Goal: Task Accomplishment & Management: Manage account settings

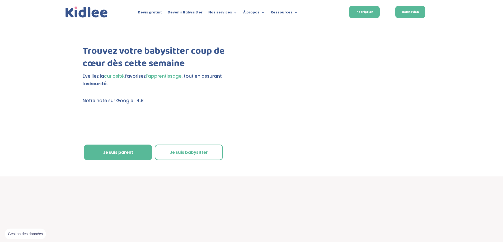
click at [407, 16] on link "Connexion" at bounding box center [410, 12] width 30 height 12
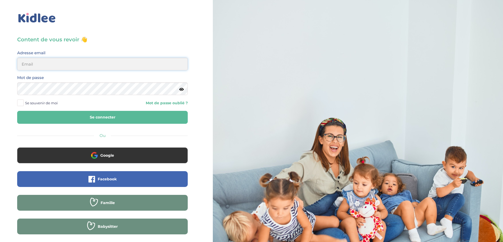
click at [98, 62] on input "email" at bounding box center [102, 64] width 170 height 13
type input "sylvie.lavallee@gmail.com"
click at [17, 111] on button "Se connecter" at bounding box center [102, 117] width 170 height 13
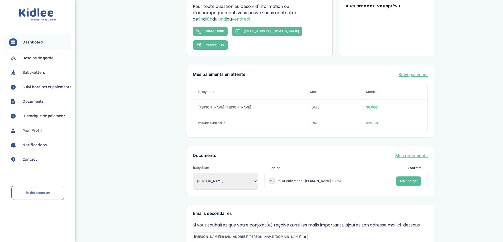
scroll to position [146, 0]
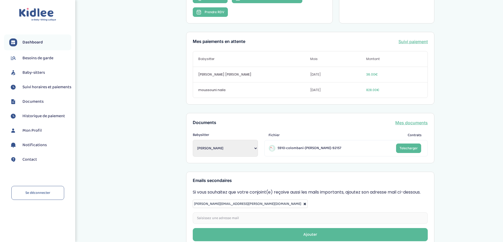
click at [227, 140] on select "Miannay Constance Musillo Alexia Loubry Kenza Lina TIMSI Lina TIMSI moussouni n…" at bounding box center [225, 148] width 65 height 17
click at [222, 88] on span "moussouni naila" at bounding box center [254, 90] width 112 height 5
click at [413, 39] on link "Suivi paiement" at bounding box center [412, 42] width 29 height 6
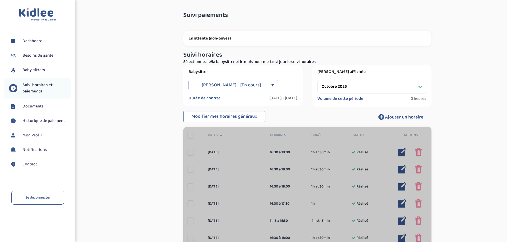
select select "octobre 2025"
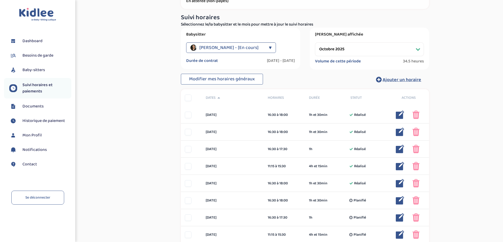
scroll to position [53, 0]
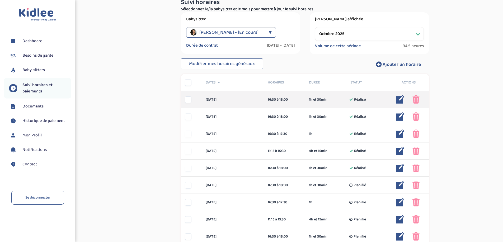
click at [415, 103] on img at bounding box center [415, 100] width 7 height 8
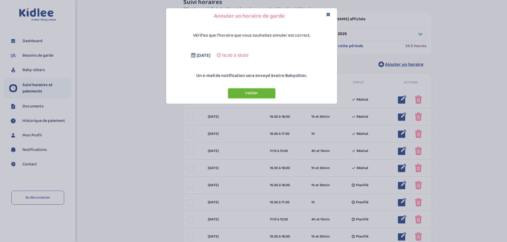
click at [251, 91] on button "Valider" at bounding box center [251, 93] width 47 height 10
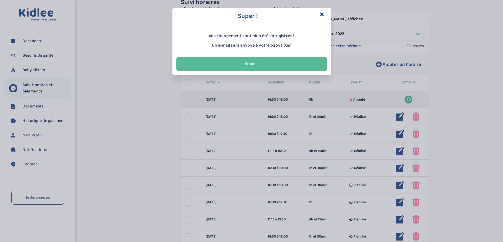
click at [189, 118] on div "Super ! Vos changements ont bien été enregistrés ! Un e-mail sera envoyé à votr…" at bounding box center [251, 121] width 503 height 242
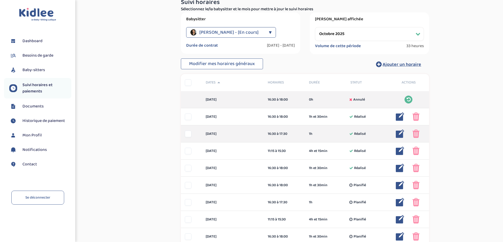
click at [186, 133] on div at bounding box center [188, 134] width 7 height 7
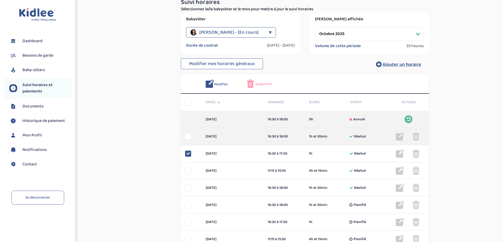
click at [187, 135] on div at bounding box center [188, 136] width 7 height 7
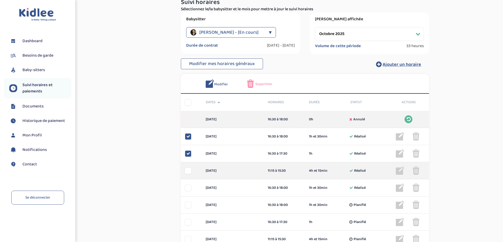
click at [189, 172] on div at bounding box center [188, 171] width 7 height 7
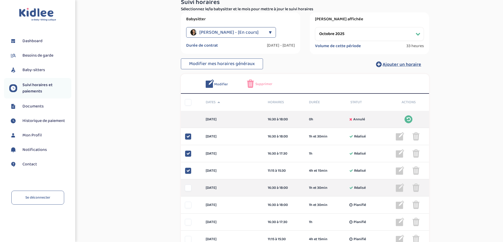
click at [188, 190] on div at bounding box center [188, 188] width 7 height 7
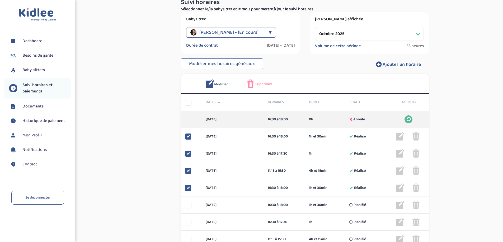
click at [262, 81] on div "Supprimer" at bounding box center [264, 84] width 34 height 8
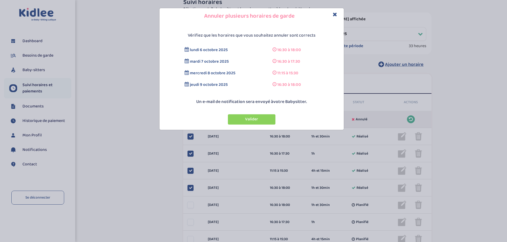
click at [273, 113] on div "Valider" at bounding box center [252, 118] width 182 height 20
click at [263, 122] on button "Valider" at bounding box center [251, 119] width 47 height 10
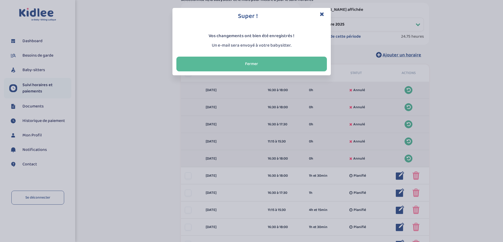
scroll to position [79, 0]
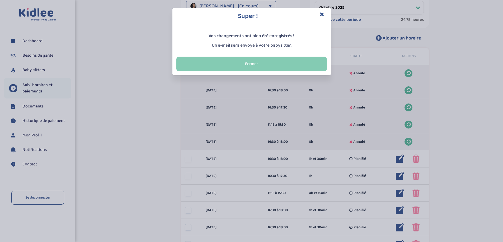
click at [247, 64] on button "Fermer" at bounding box center [251, 64] width 150 height 15
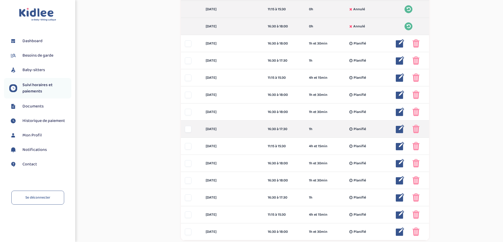
scroll to position [211, 0]
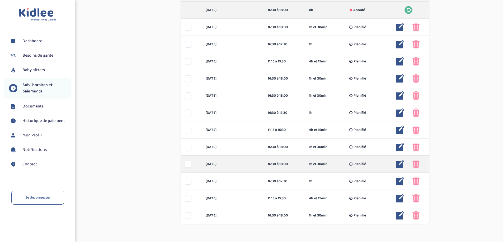
click at [191, 164] on div at bounding box center [188, 164] width 7 height 7
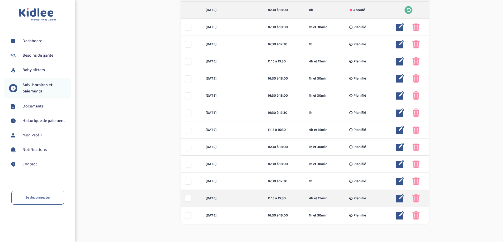
scroll to position [231, 0]
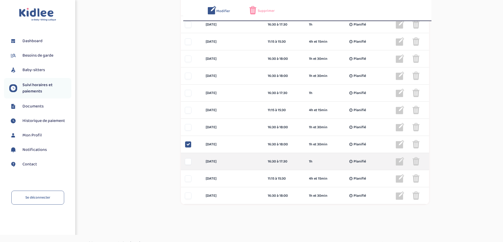
click at [189, 162] on div at bounding box center [188, 162] width 7 height 7
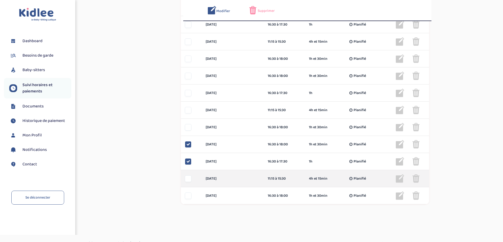
click at [187, 177] on div at bounding box center [188, 179] width 7 height 7
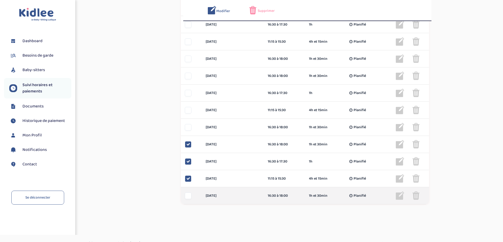
click at [185, 196] on div at bounding box center [188, 196] width 7 height 7
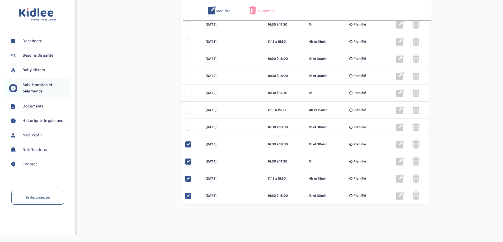
click at [260, 11] on span "Supprimer" at bounding box center [265, 11] width 17 height 6
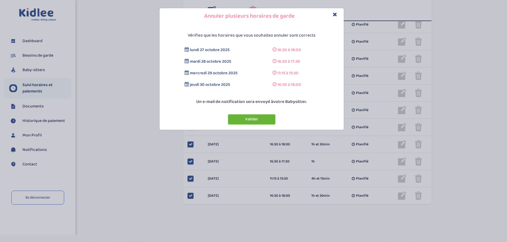
click at [254, 117] on button "Valider" at bounding box center [251, 119] width 47 height 10
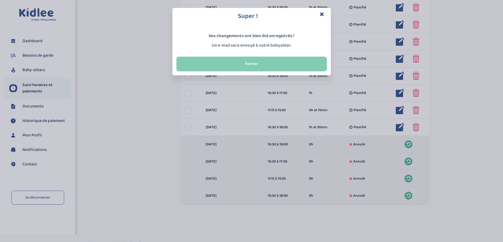
click at [213, 66] on button "Fermer" at bounding box center [251, 64] width 150 height 15
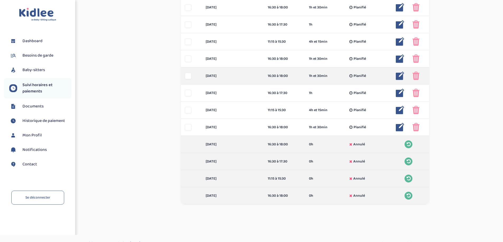
click at [192, 75] on div at bounding box center [191, 76] width 21 height 7
click at [188, 78] on div at bounding box center [188, 76] width 7 height 7
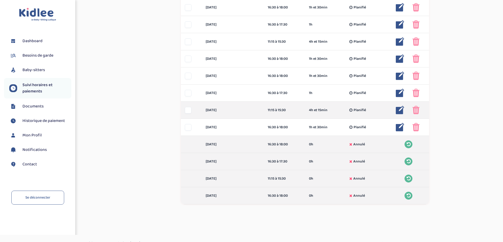
scroll to position [241, 0]
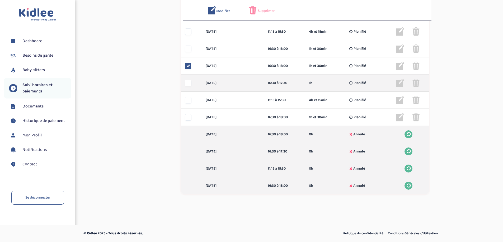
click at [189, 85] on div at bounding box center [188, 83] width 7 height 7
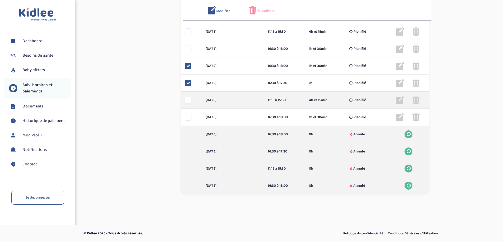
click at [188, 103] on div at bounding box center [188, 100] width 7 height 7
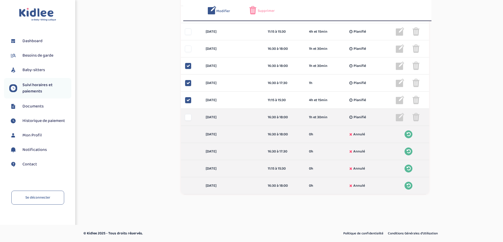
click at [189, 120] on div at bounding box center [188, 117] width 7 height 7
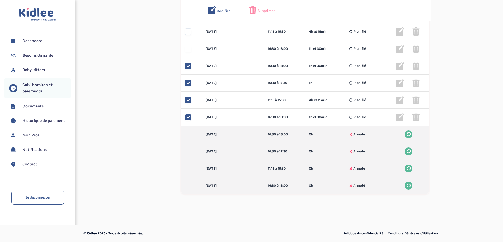
click at [274, 7] on div "Supprimer" at bounding box center [266, 10] width 34 height 8
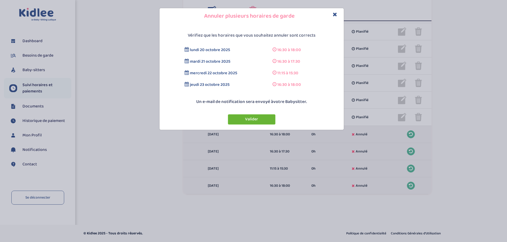
click at [264, 116] on button "Valider" at bounding box center [251, 119] width 47 height 10
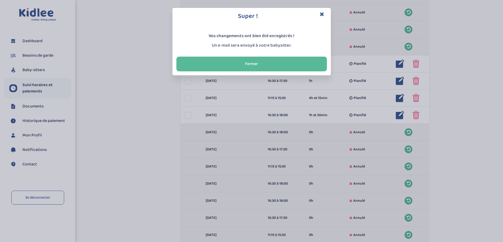
scroll to position [162, 0]
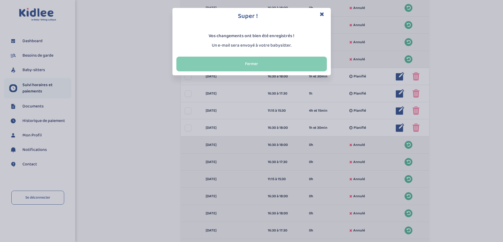
click at [242, 61] on button "Fermer" at bounding box center [251, 64] width 150 height 15
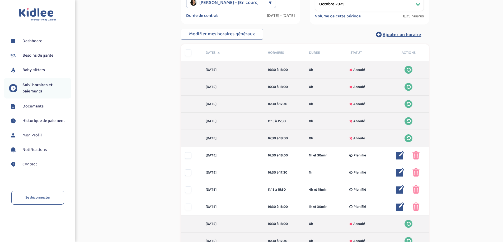
scroll to position [0, 0]
